Goal: Task Accomplishment & Management: Manage account settings

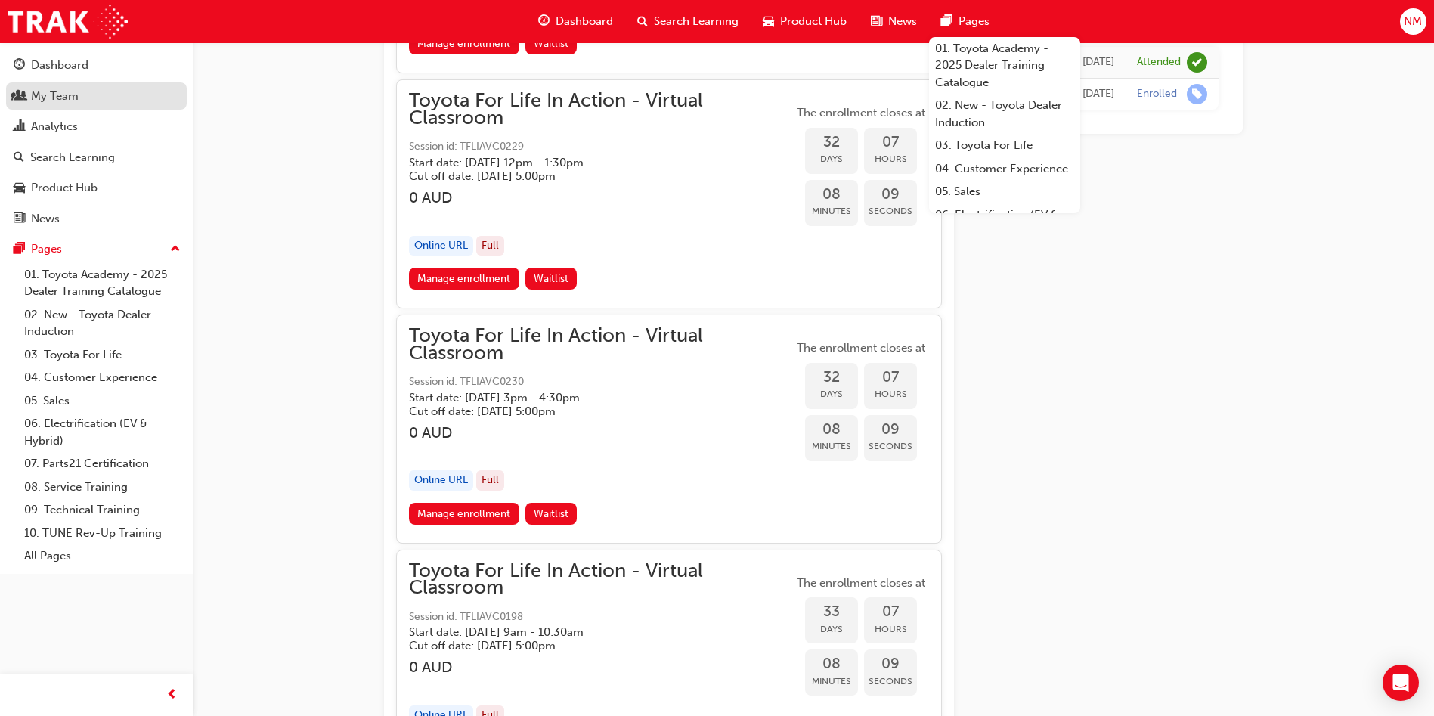
click at [131, 101] on div "My Team" at bounding box center [97, 96] width 166 height 19
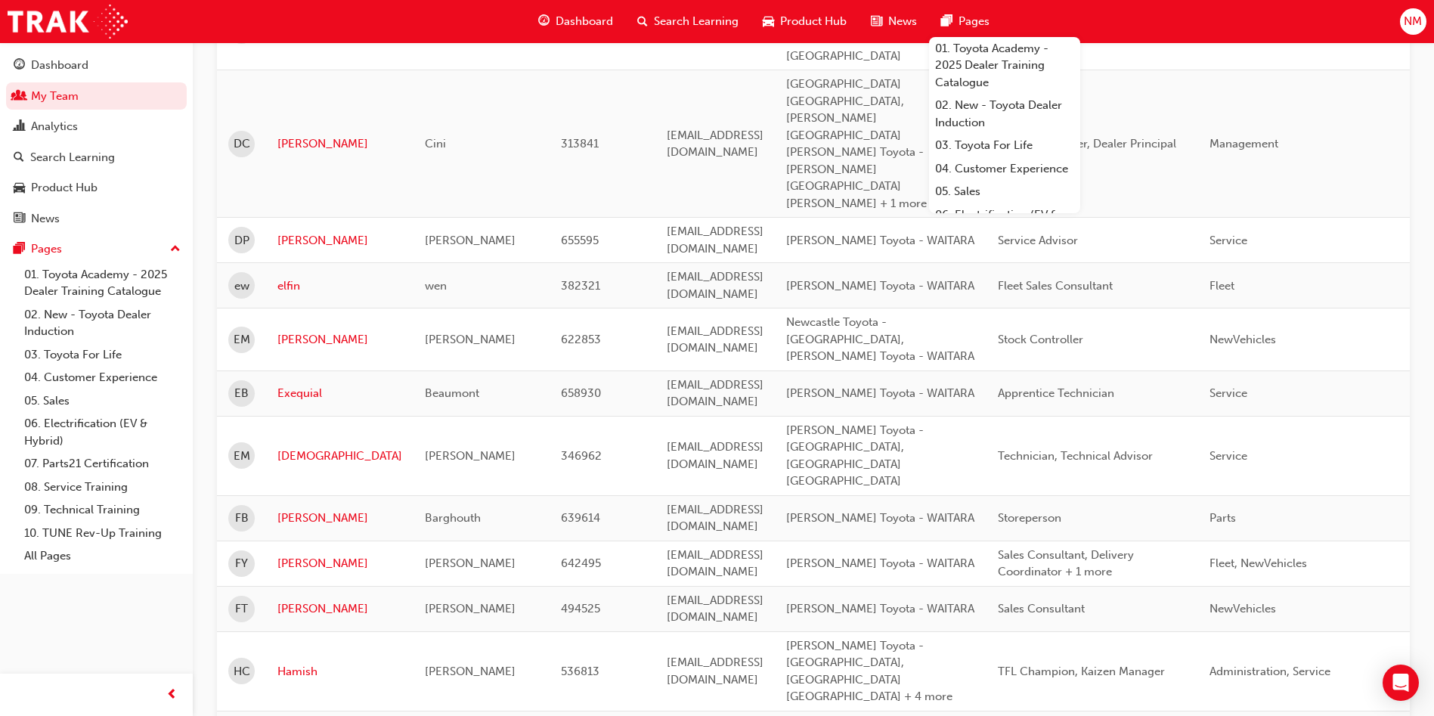
scroll to position [1563, 0]
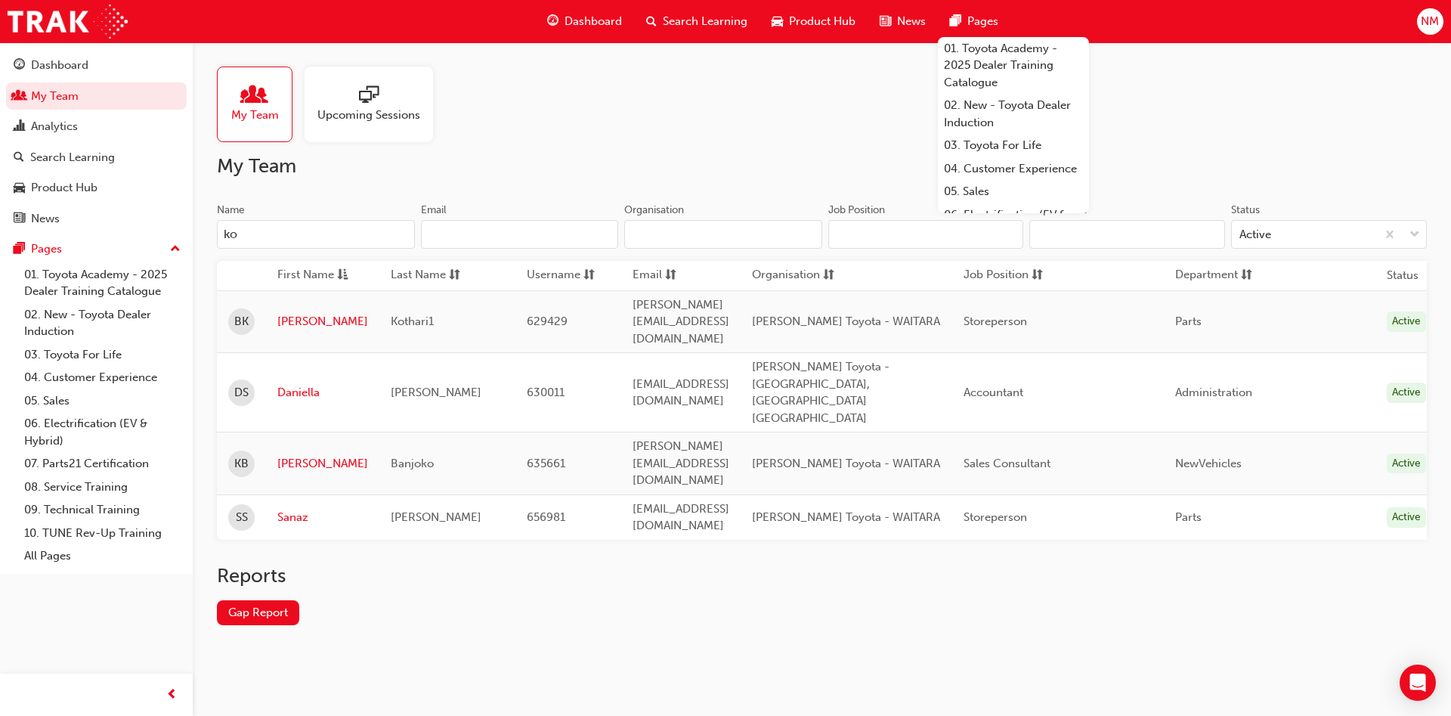
type input "k"
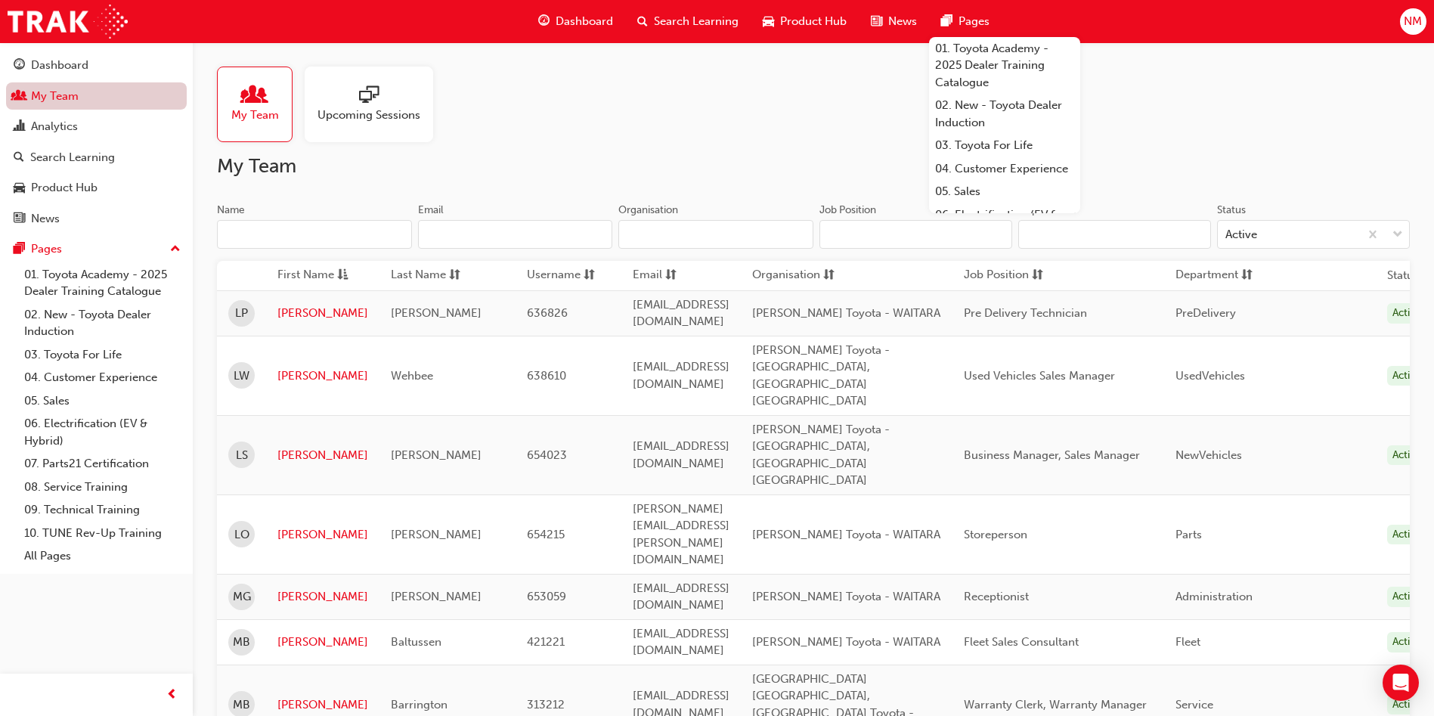
click at [136, 101] on link "My Team" at bounding box center [96, 96] width 181 height 28
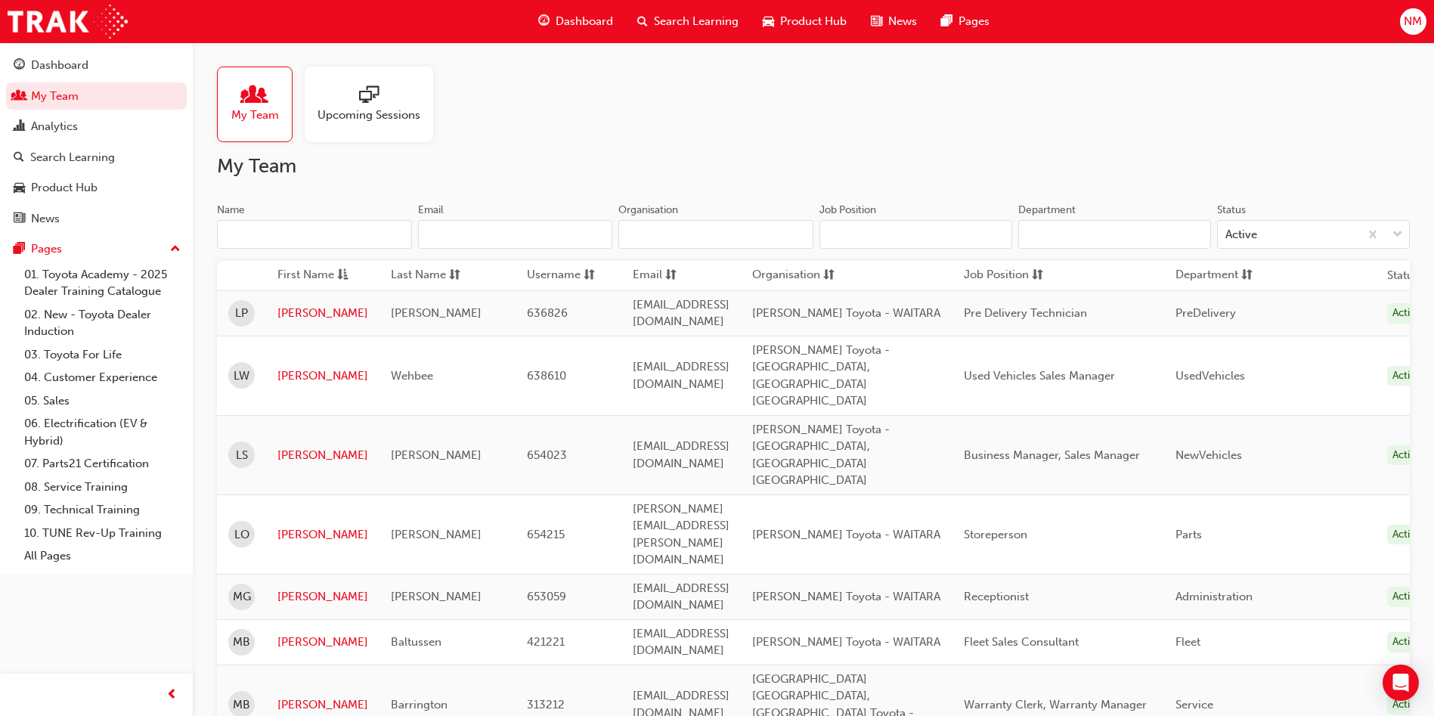
click at [1416, 11] on div "NM" at bounding box center [1413, 21] width 26 height 26
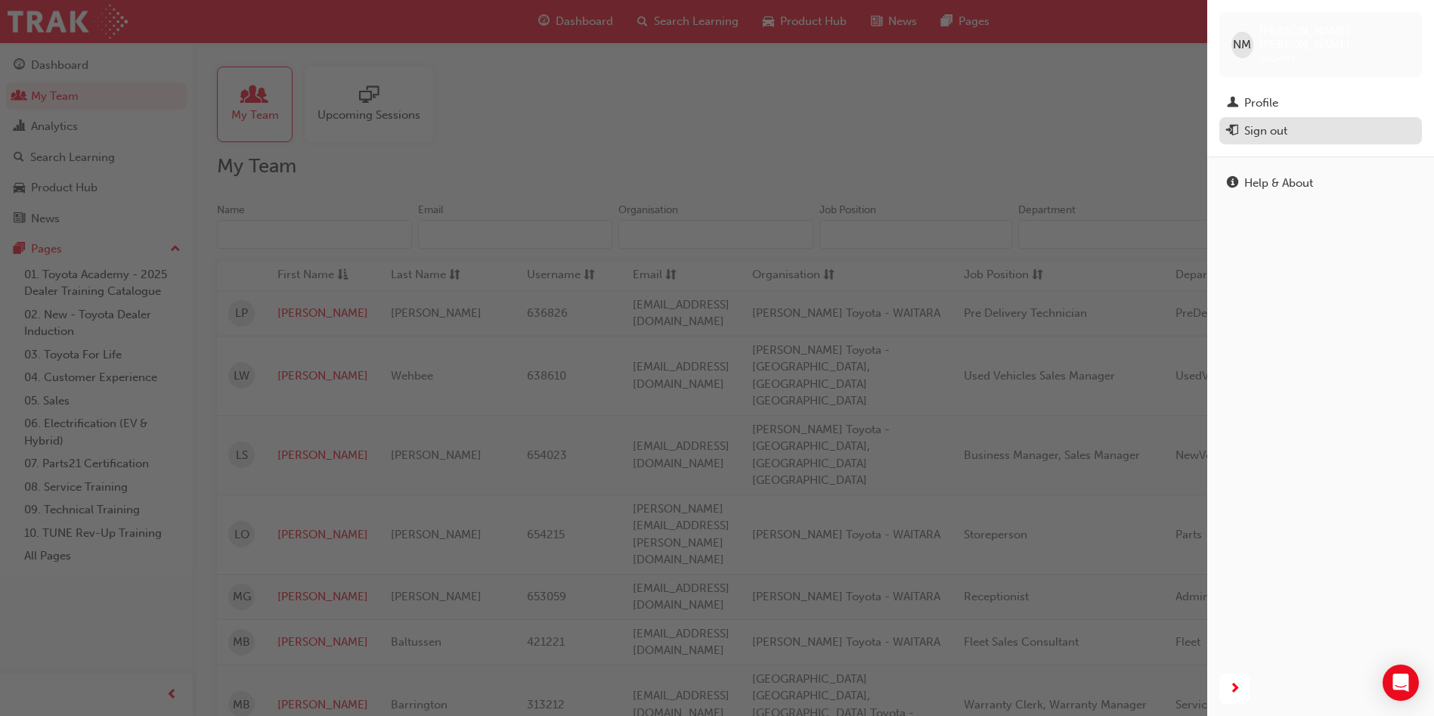
click at [1282, 122] on div "Sign out" at bounding box center [1265, 130] width 43 height 17
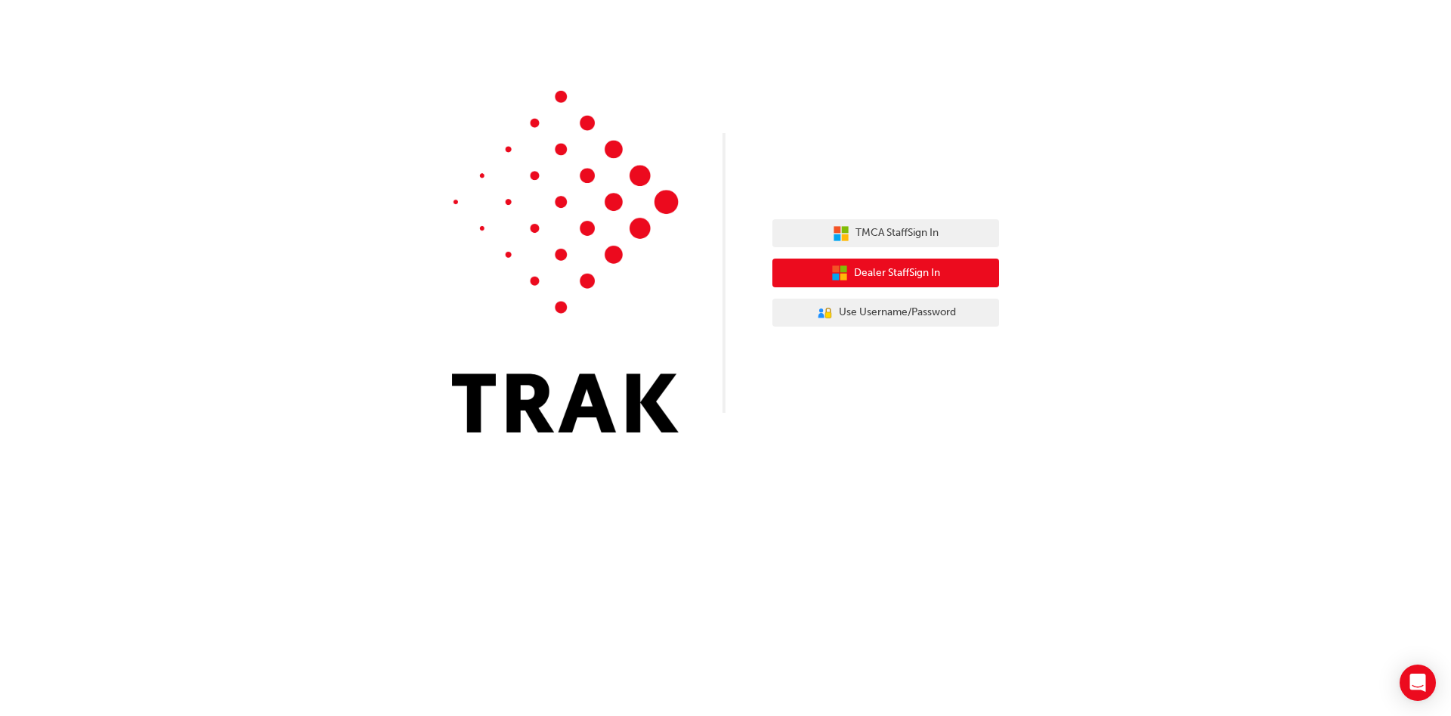
click at [947, 265] on button "Dealer Staff Sign In" at bounding box center [885, 272] width 227 height 29
